Goal: Navigation & Orientation: Go to known website

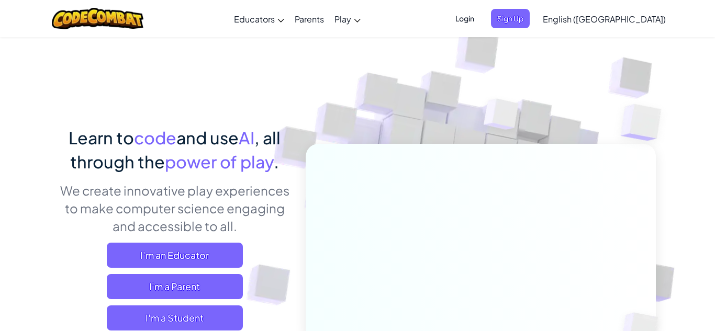
click at [481, 23] on span "Login" at bounding box center [464, 18] width 31 height 19
